Goal: Information Seeking & Learning: Learn about a topic

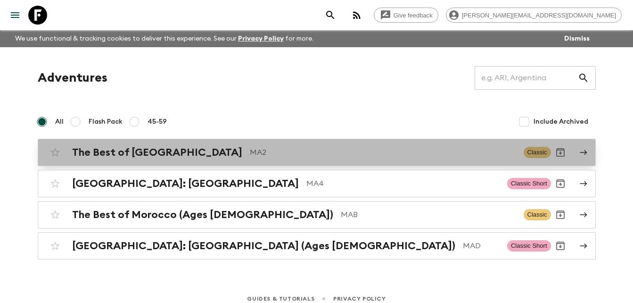
click at [144, 154] on h2 "The Best of [GEOGRAPHIC_DATA]" at bounding box center [157, 152] width 170 height 12
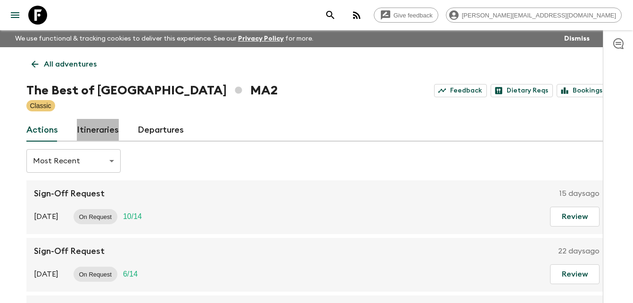
click at [97, 132] on link "Itineraries" at bounding box center [98, 130] width 42 height 23
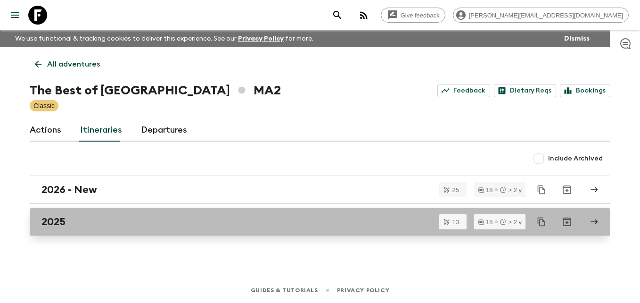
click at [69, 218] on div "2025" at bounding box center [310, 221] width 539 height 12
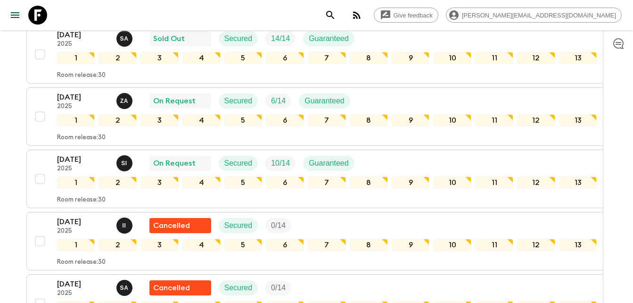
scroll to position [302, 0]
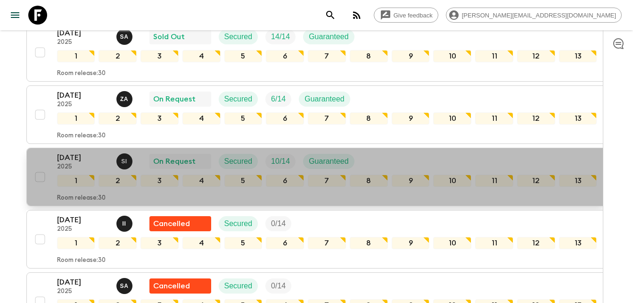
click at [75, 157] on p "[DATE]" at bounding box center [83, 157] width 52 height 11
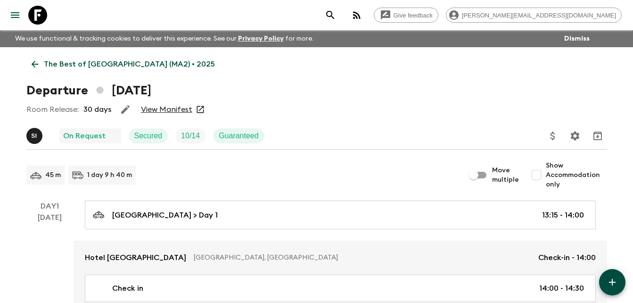
click at [167, 110] on link "View Manifest" at bounding box center [166, 109] width 51 height 9
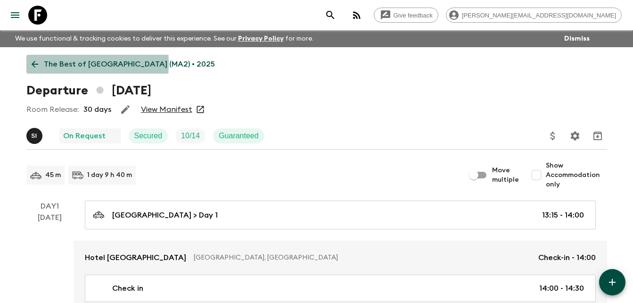
click at [34, 63] on icon at bounding box center [35, 64] width 10 height 10
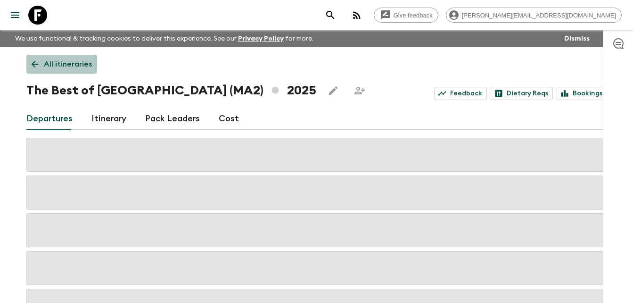
click at [33, 62] on icon at bounding box center [35, 64] width 10 height 10
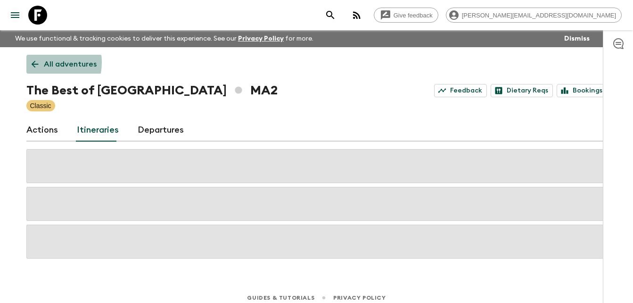
click at [33, 62] on icon at bounding box center [35, 64] width 10 height 10
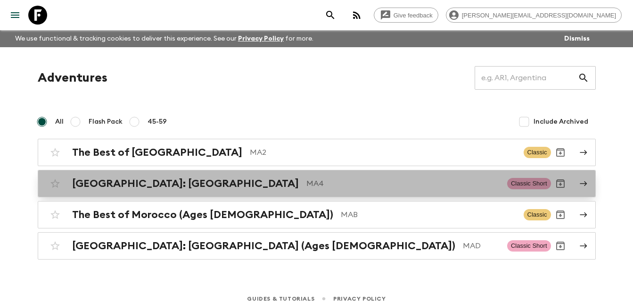
click at [138, 178] on h2 "[GEOGRAPHIC_DATA]: [GEOGRAPHIC_DATA]" at bounding box center [185, 183] width 227 height 12
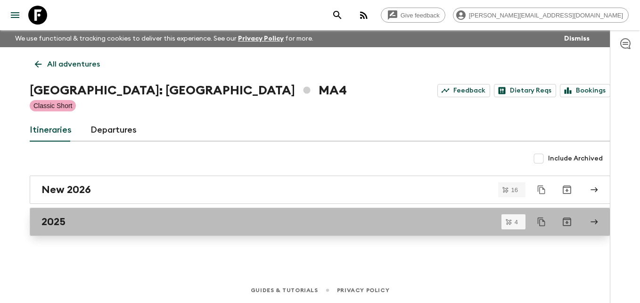
click at [58, 224] on h2 "2025" at bounding box center [53, 221] width 24 height 12
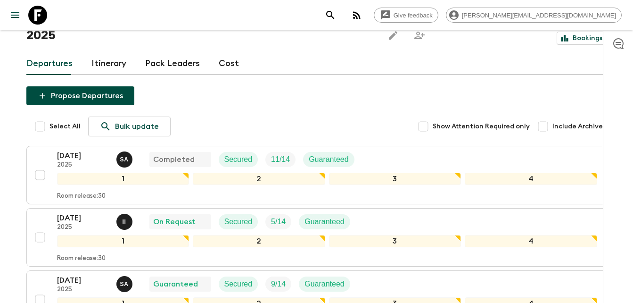
scroll to position [75, 0]
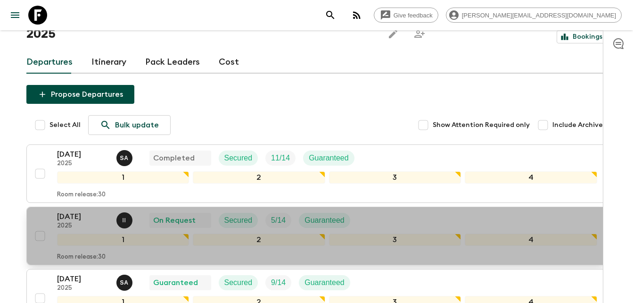
click at [82, 211] on p "[DATE]" at bounding box center [83, 216] width 52 height 11
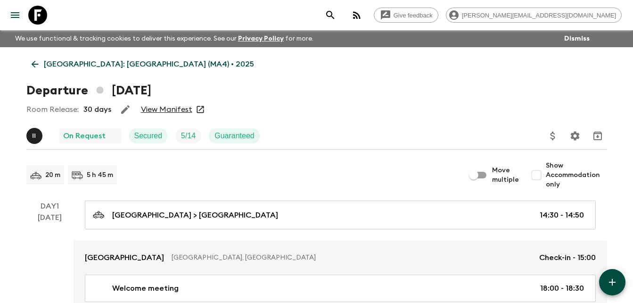
click at [175, 108] on link "View Manifest" at bounding box center [166, 109] width 51 height 9
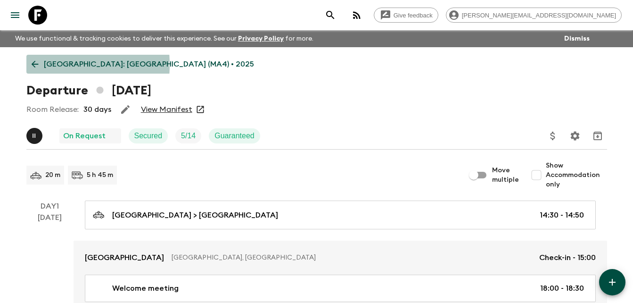
click at [32, 65] on icon at bounding box center [34, 64] width 7 height 7
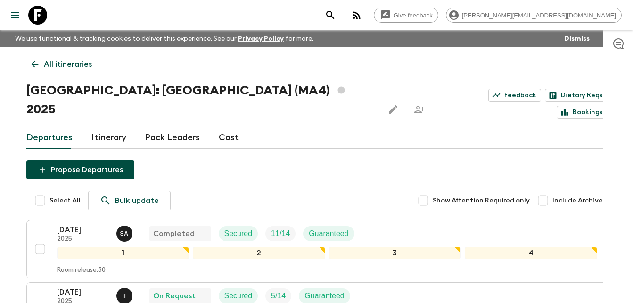
click at [32, 65] on icon at bounding box center [34, 64] width 7 height 7
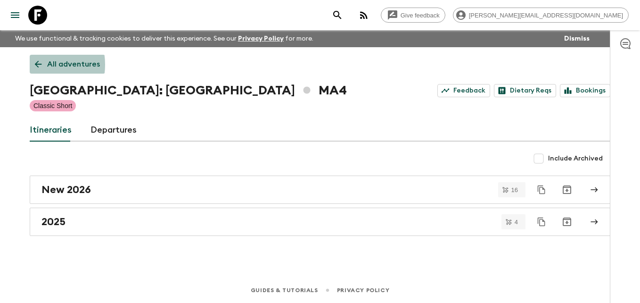
click at [32, 65] on link "All adventures" at bounding box center [67, 64] width 75 height 19
